Goal: Transaction & Acquisition: Purchase product/service

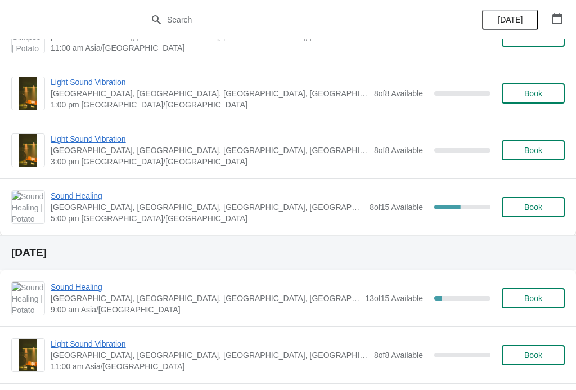
scroll to position [210, 0]
click at [532, 205] on span "Book" at bounding box center [533, 206] width 18 height 9
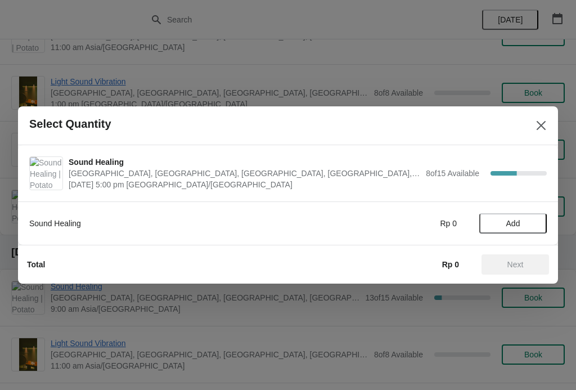
click at [514, 219] on span "Add" at bounding box center [513, 223] width 14 height 9
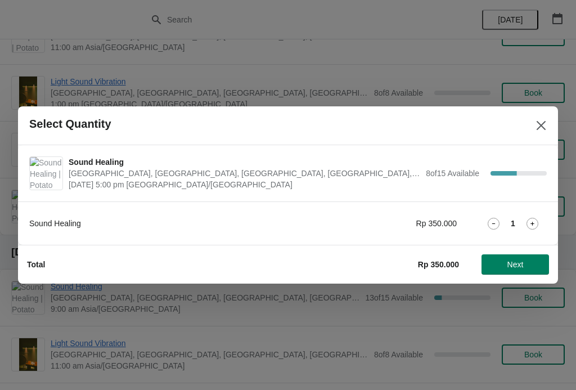
click at [530, 223] on icon at bounding box center [533, 224] width 12 height 12
click at [526, 263] on span "Next" at bounding box center [516, 264] width 50 height 9
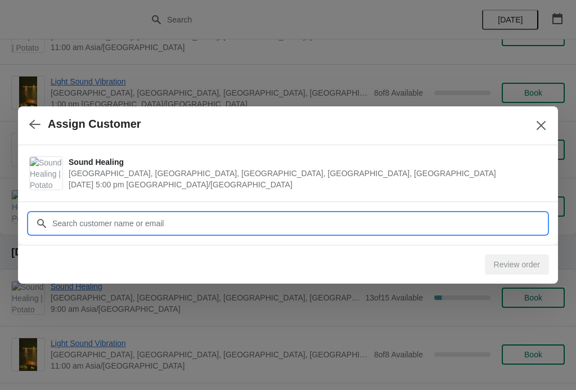
click at [277, 217] on input "Customer" at bounding box center [299, 223] width 495 height 20
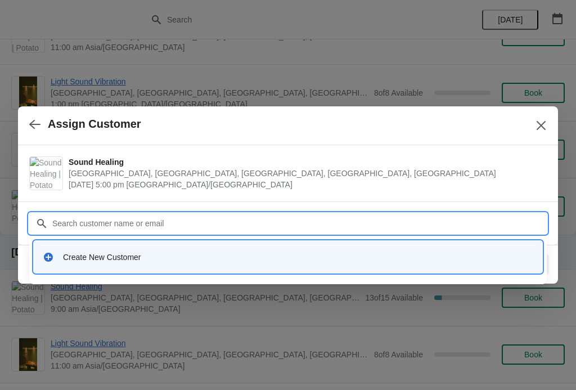
click at [216, 253] on div "Create New Customer" at bounding box center [298, 257] width 470 height 11
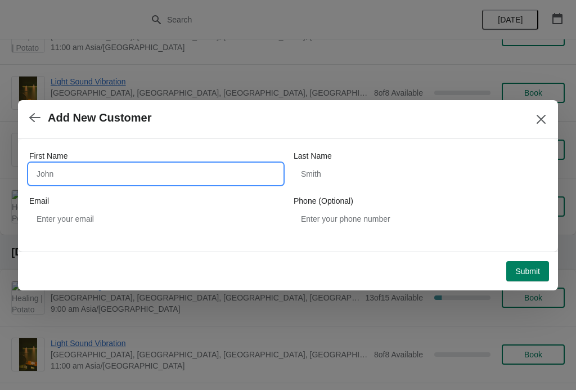
click at [163, 176] on input "First Name" at bounding box center [155, 174] width 253 height 20
type input "[PERSON_NAME]"
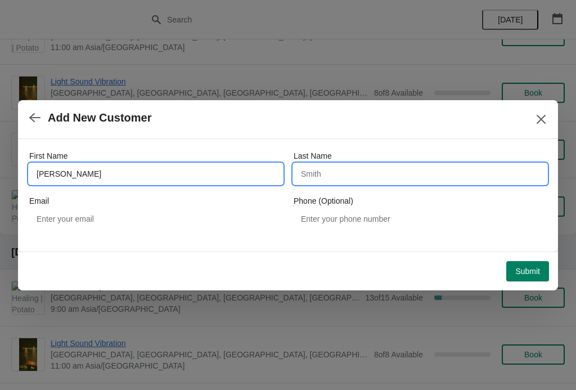
click at [367, 168] on input "Last Name" at bounding box center [420, 174] width 253 height 20
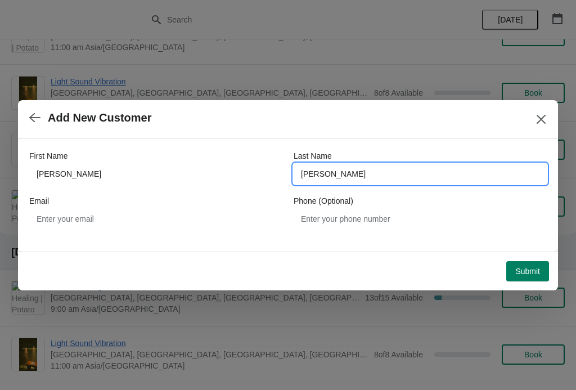
type input "[PERSON_NAME]"
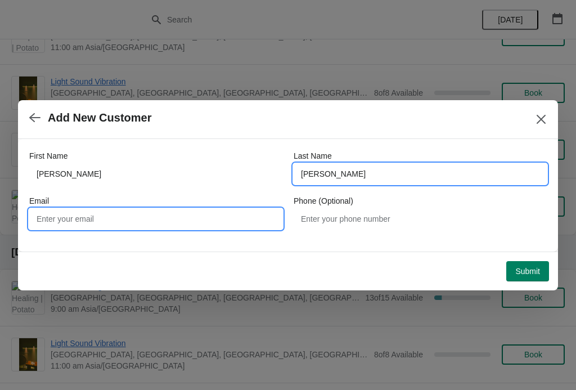
click at [220, 220] on input "Email" at bounding box center [155, 219] width 253 height 20
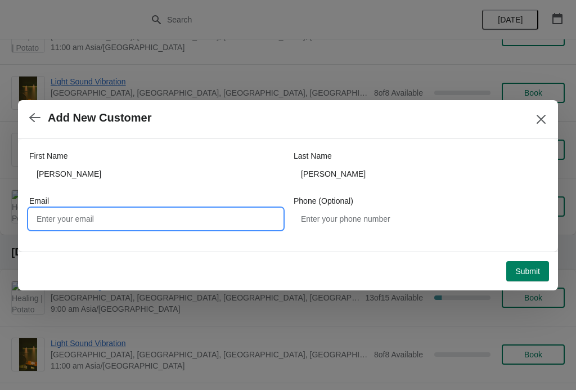
click at [528, 257] on div "Submit" at bounding box center [286, 269] width 527 height 25
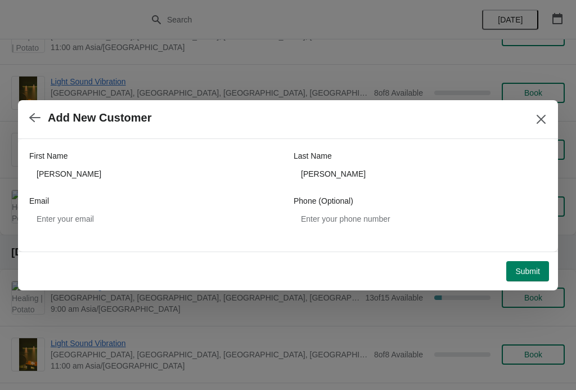
click at [529, 267] on span "Submit" at bounding box center [527, 271] width 25 height 9
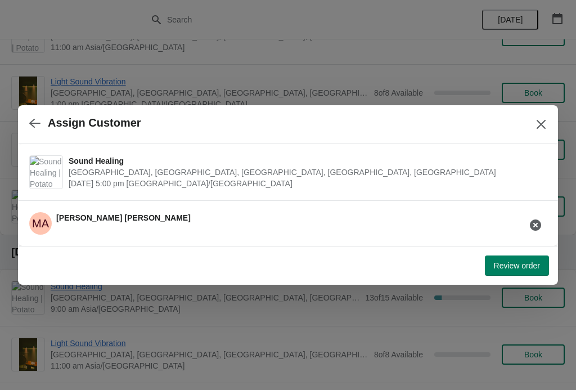
click at [527, 264] on span "Review order" at bounding box center [517, 265] width 46 height 9
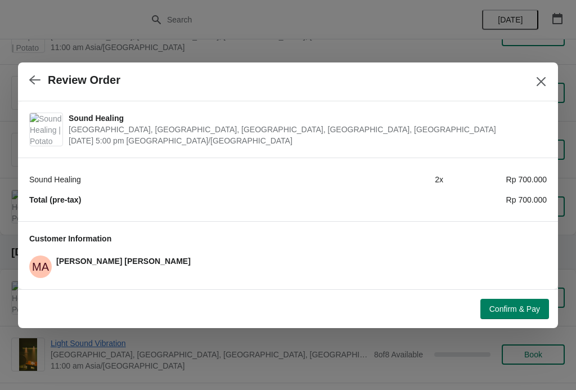
click at [521, 299] on button "Confirm & Pay" at bounding box center [515, 309] width 69 height 20
